Goal: Task Accomplishment & Management: Manage account settings

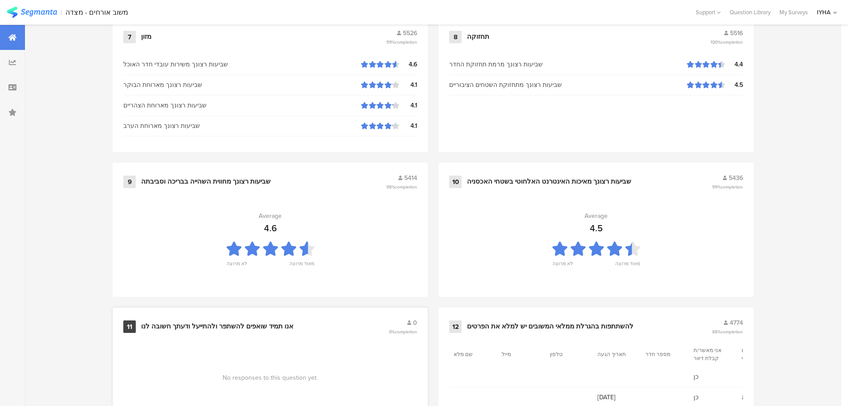
scroll to position [900, 0]
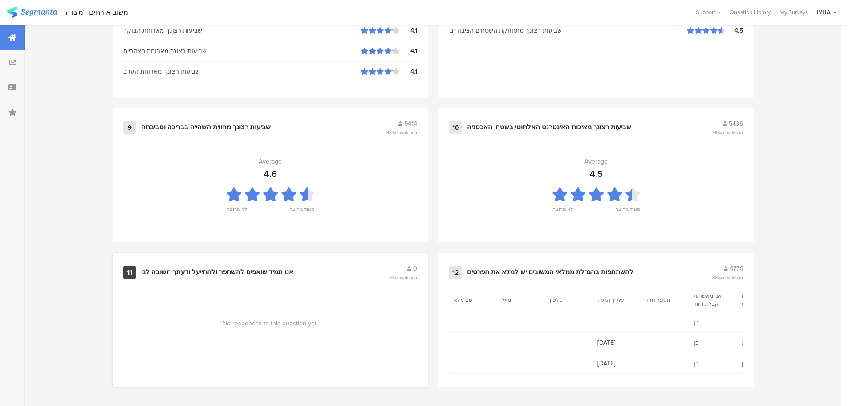
click at [246, 268] on div "אנו תמיד שואפים להשתפר ולהתייעל ודעתך חשובה לנו" at bounding box center [217, 272] width 152 height 9
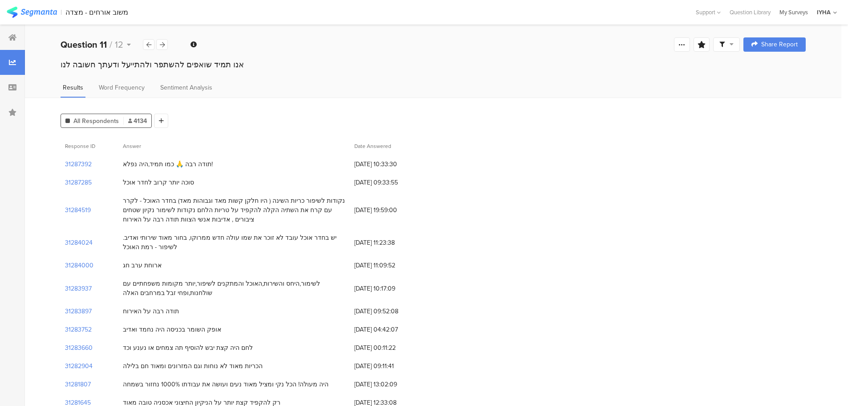
click at [792, 12] on div "My Surveys" at bounding box center [793, 12] width 37 height 8
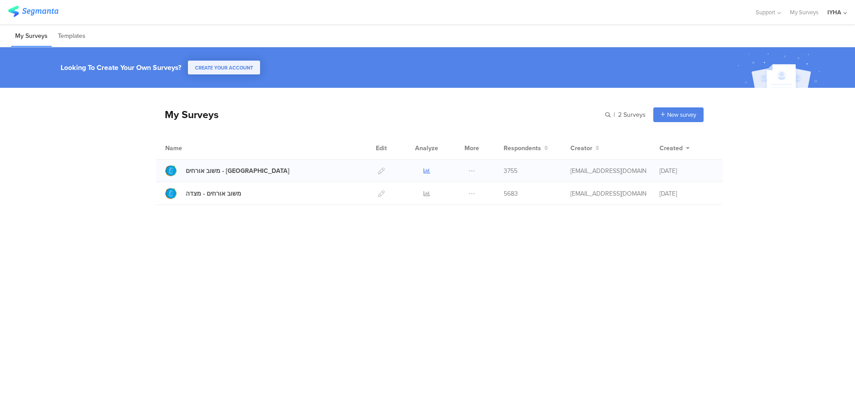
click at [425, 170] on icon at bounding box center [426, 170] width 7 height 7
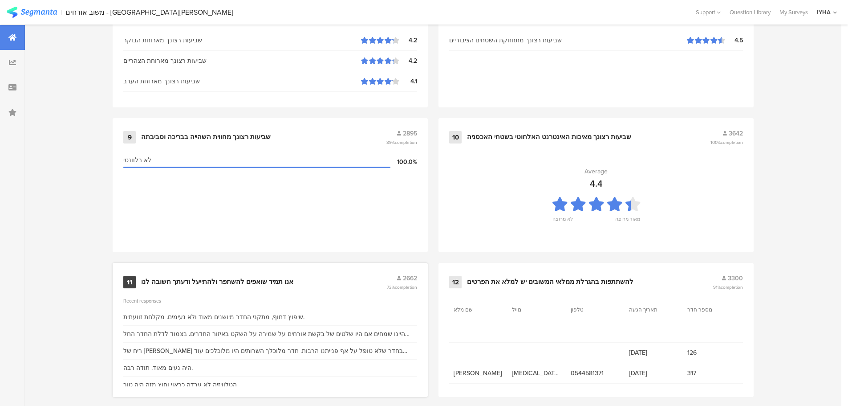
scroll to position [900, 0]
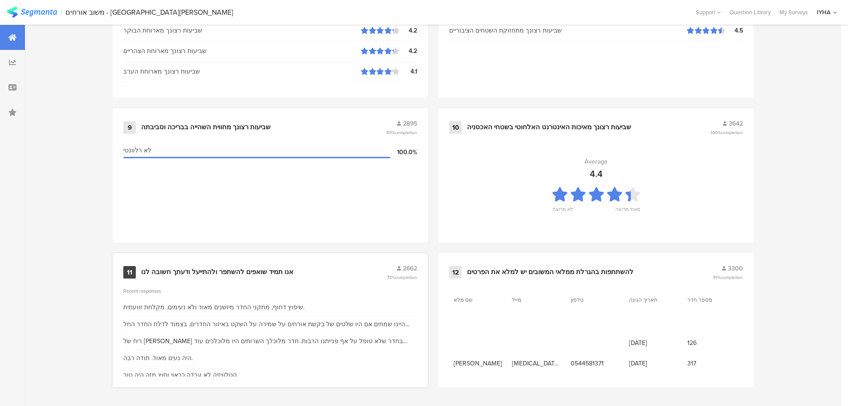
click at [255, 268] on div "אנו תמיד שואפים להשתפר ולהתייעל ודעתך חשובה לנו" at bounding box center [217, 272] width 152 height 9
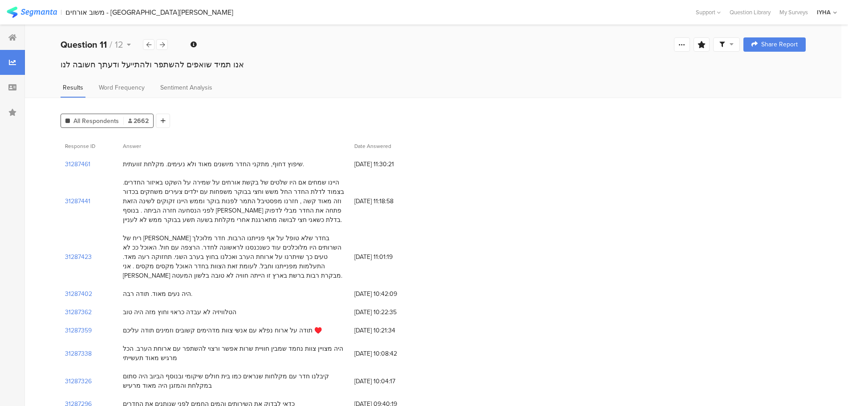
scroll to position [89, 0]
